Goal: Information Seeking & Learning: Stay updated

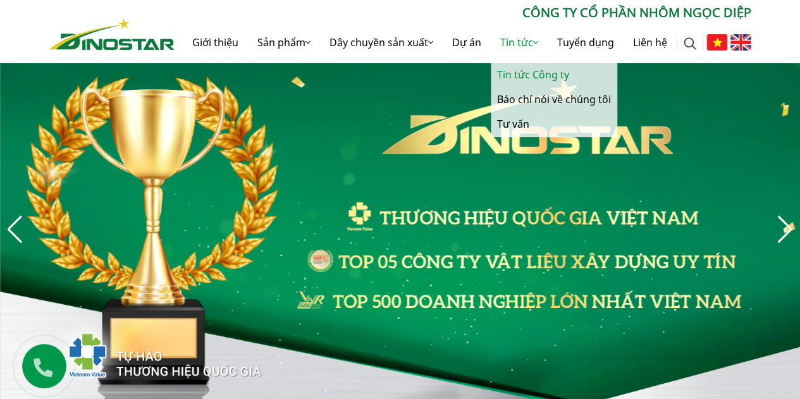
click at [510, 73] on link "Tin tức Công ty" at bounding box center [554, 75] width 126 height 25
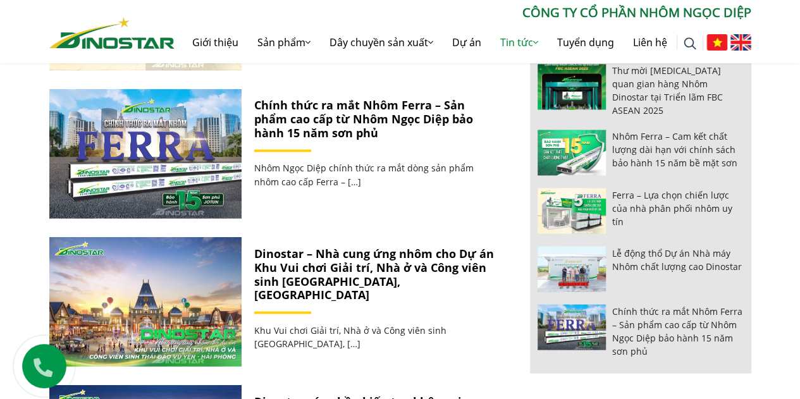
scroll to position [1201, 0]
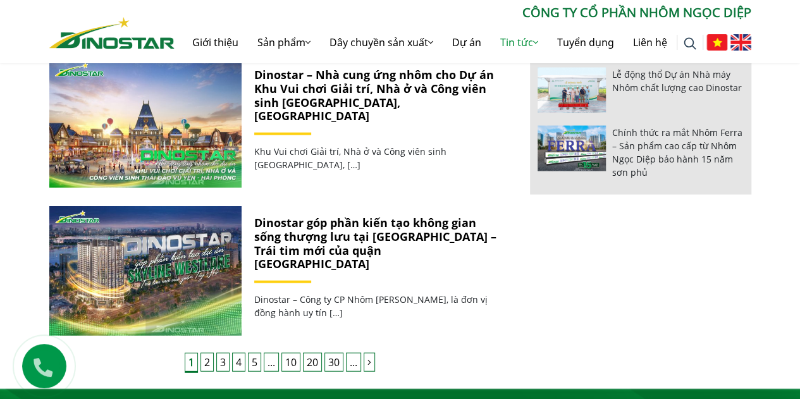
click at [209, 362] on link "2" at bounding box center [206, 362] width 13 height 19
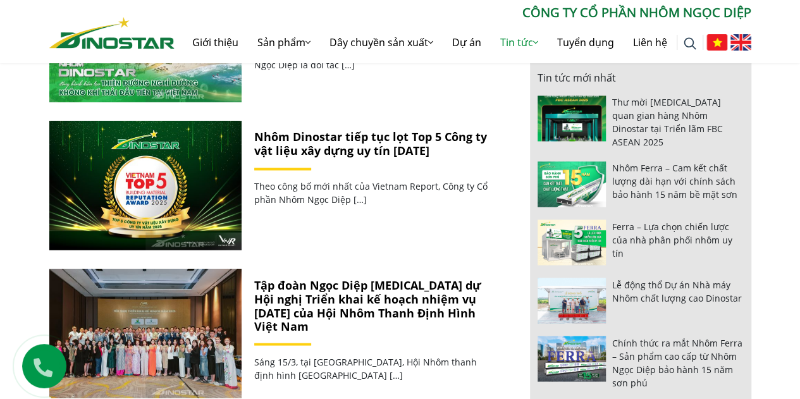
scroll to position [1011, 0]
